Goal: Task Accomplishment & Management: Complete application form

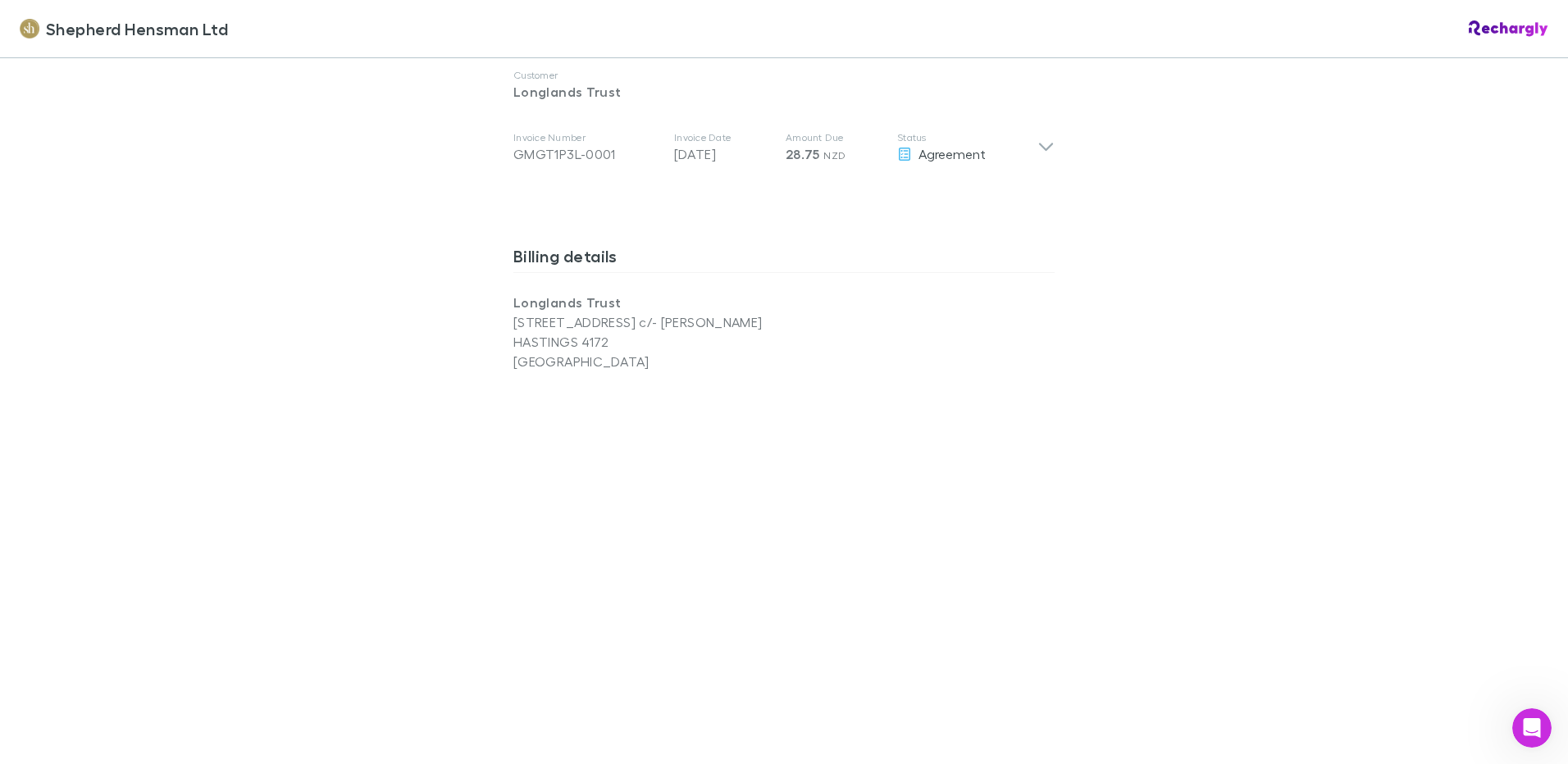
scroll to position [922, 0]
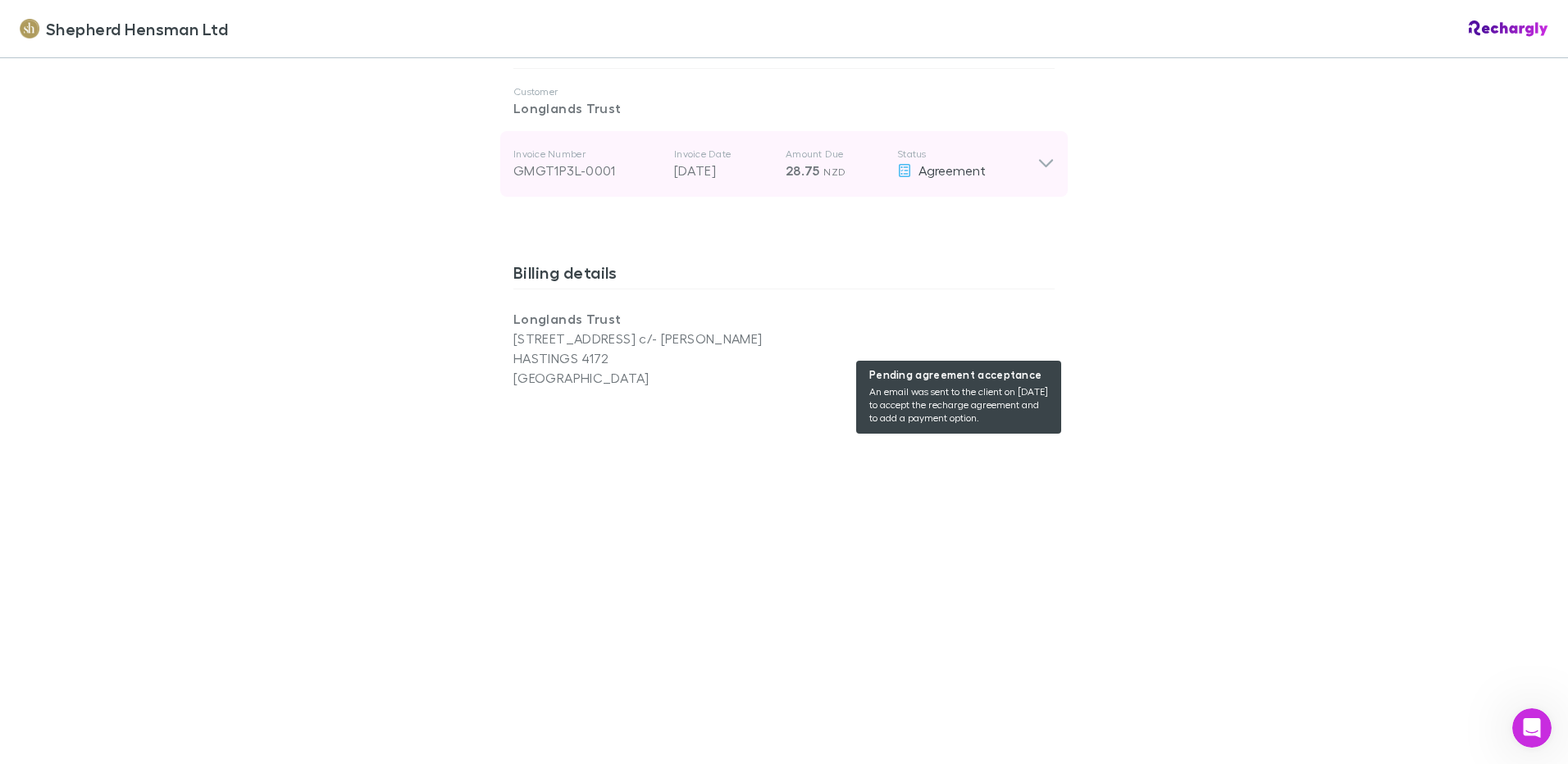
click at [941, 178] on span "Agreement" at bounding box center [952, 170] width 67 height 16
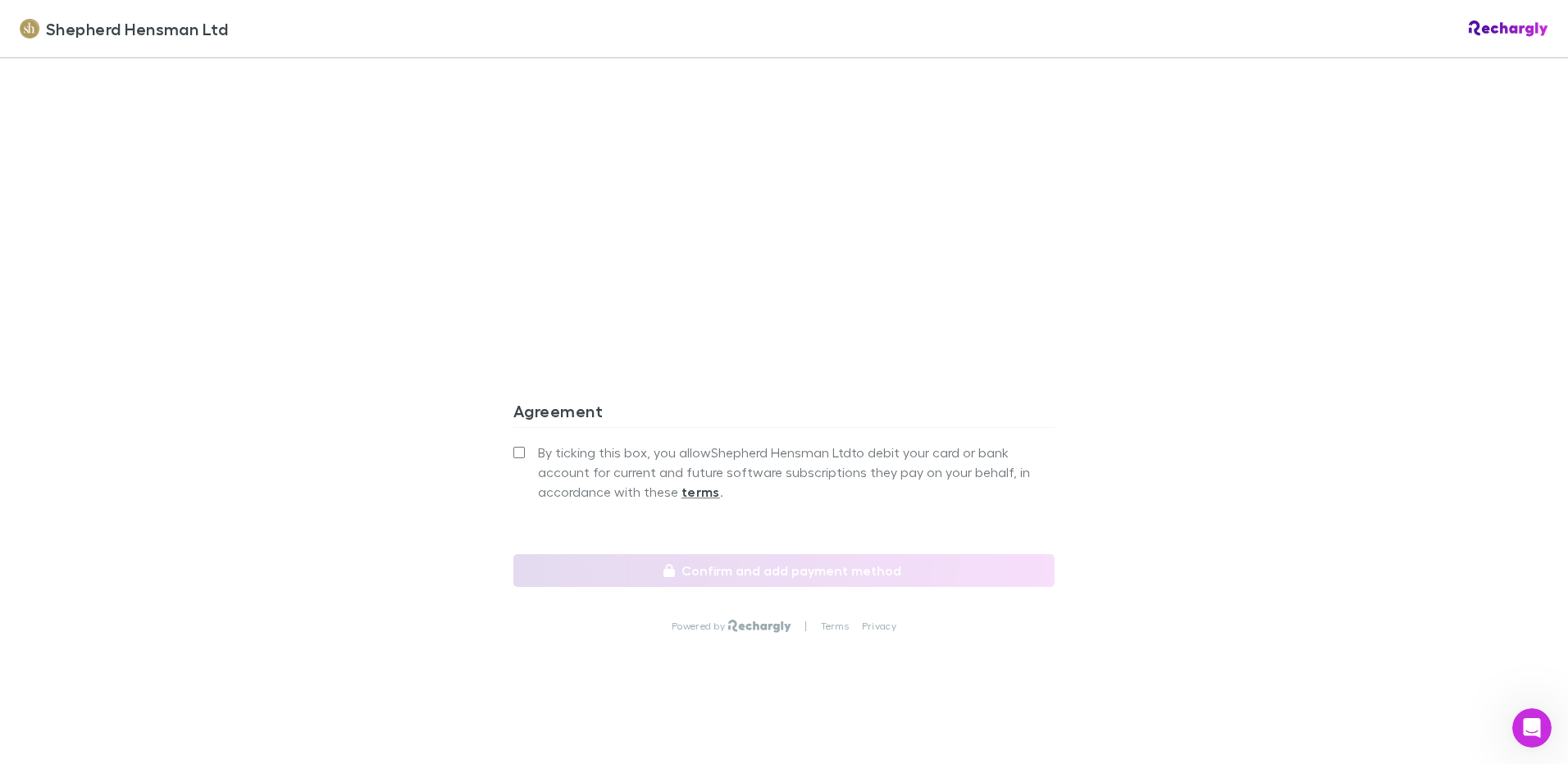
scroll to position [1875, 0]
click at [691, 484] on strong "terms" at bounding box center [701, 492] width 39 height 17
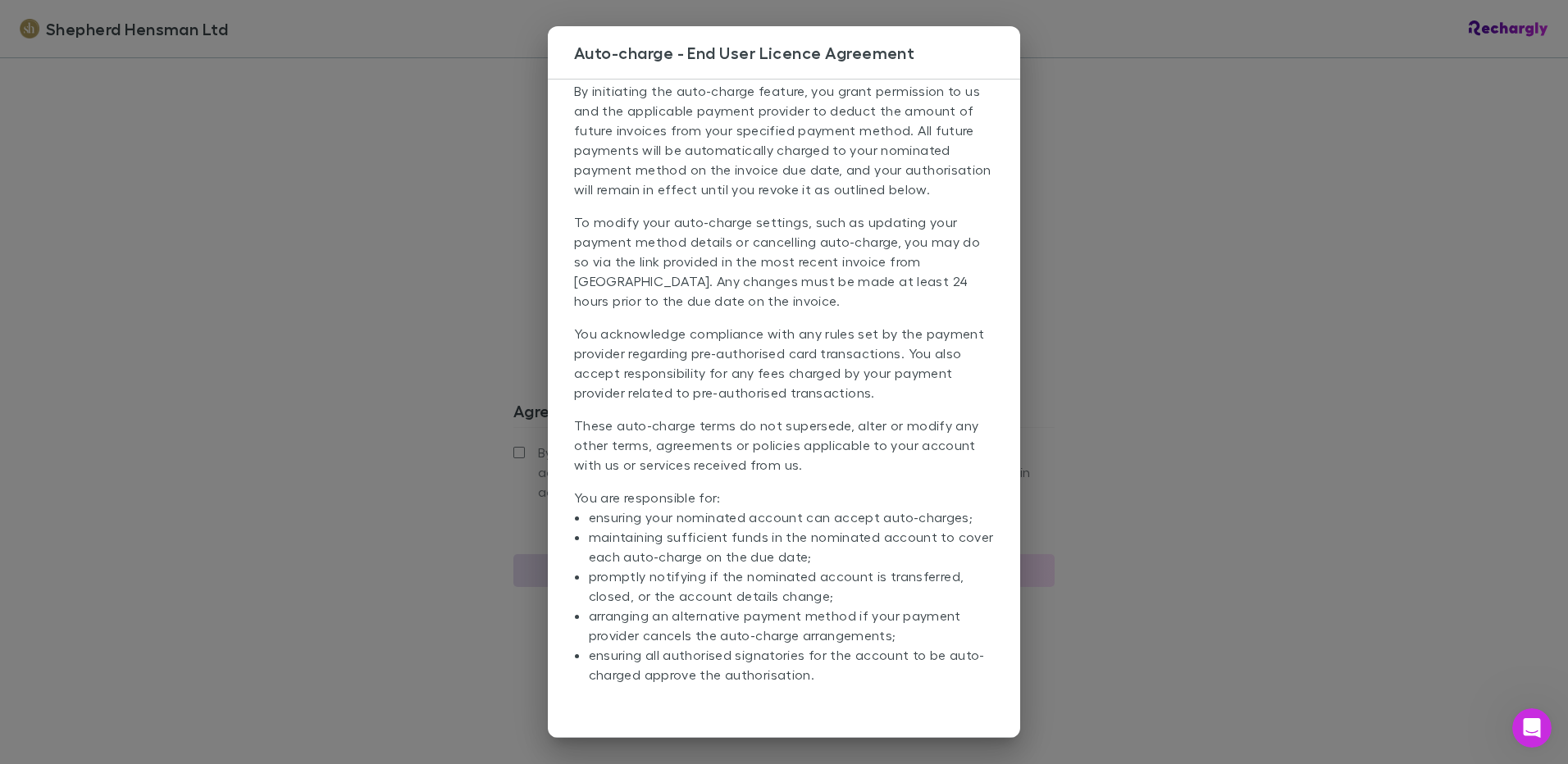
scroll to position [0, 0]
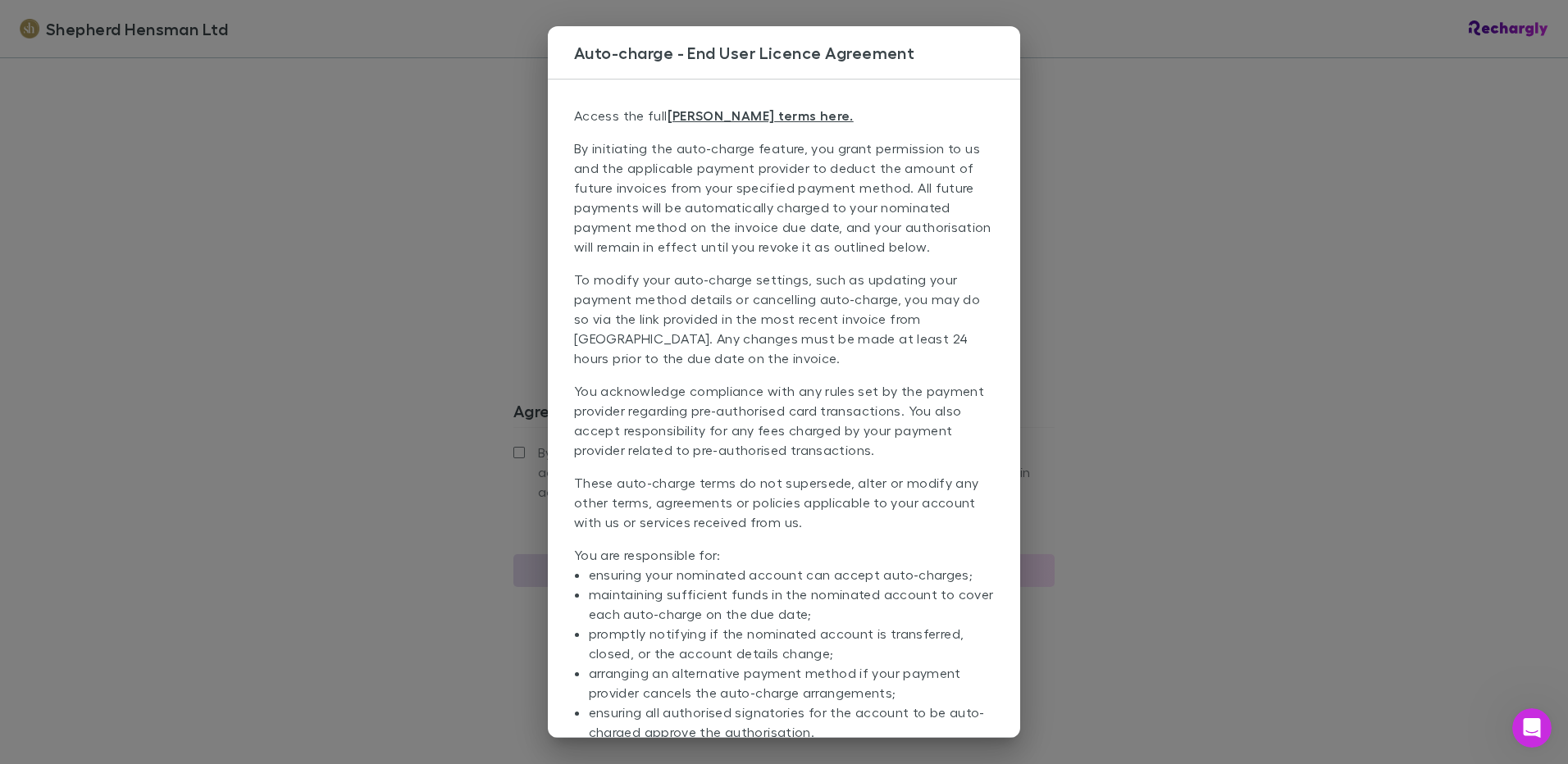
click at [398, 186] on div "Auto-charge - End User Licence Agreement Access the full [PERSON_NAME] terms he…" at bounding box center [784, 382] width 1568 height 764
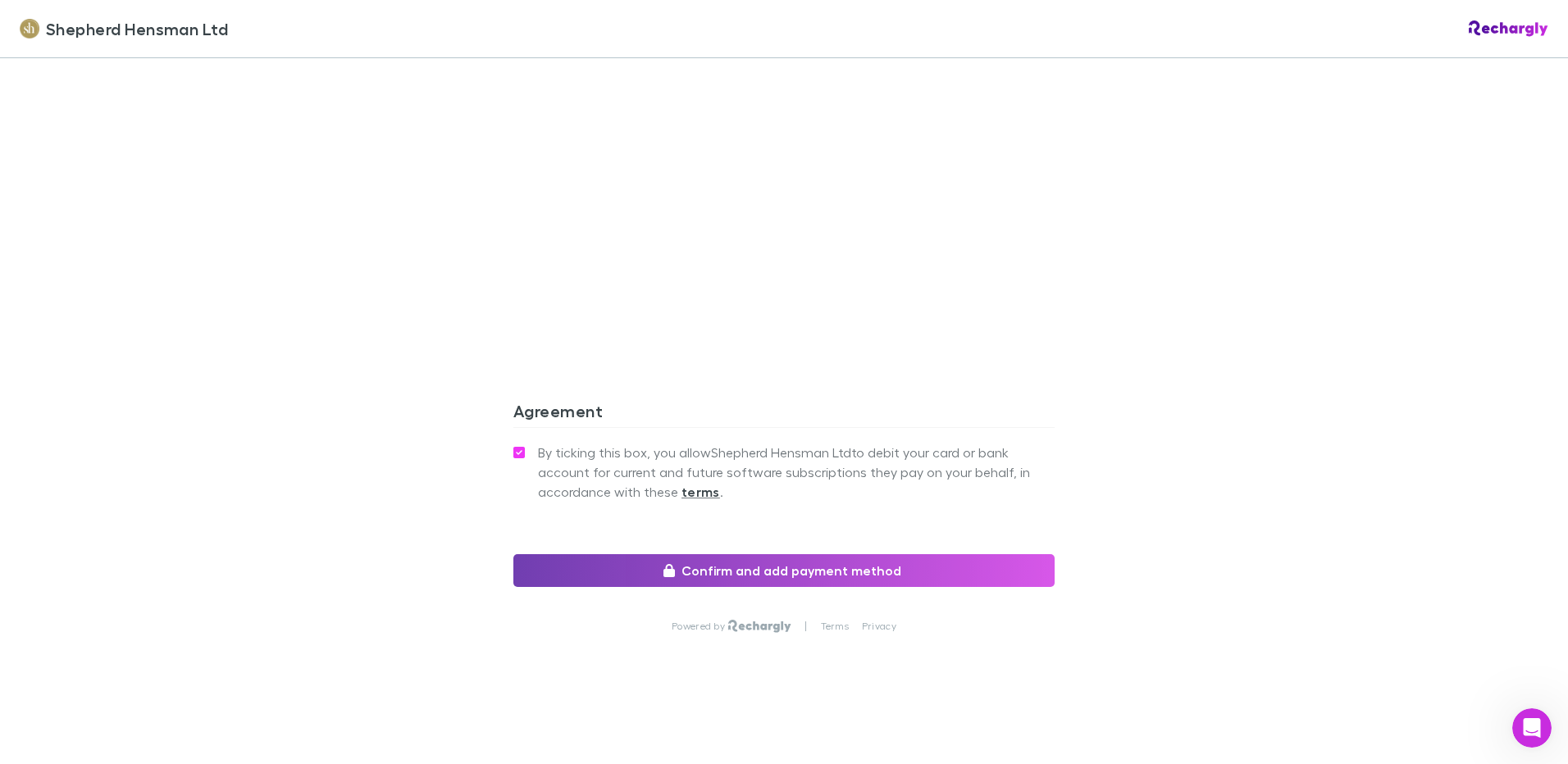
click at [776, 560] on button "Confirm and add payment method" at bounding box center [784, 571] width 541 height 33
